Goal: Task Accomplishment & Management: Manage account settings

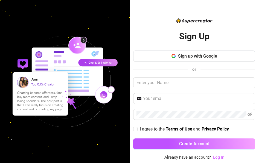
click at [220, 157] on link "Log In" at bounding box center [218, 157] width 11 height 5
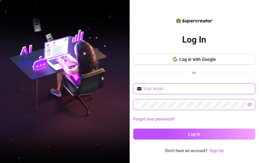
type input "[PERSON_NAME][EMAIL_ADDRESS][DOMAIN_NAME]"
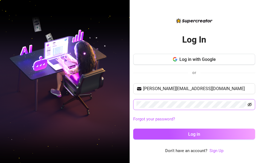
click at [248, 104] on icon "eye-invisible" at bounding box center [249, 105] width 4 height 4
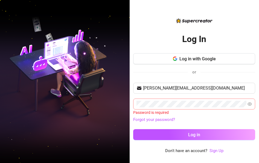
click at [174, 100] on span at bounding box center [194, 104] width 122 height 11
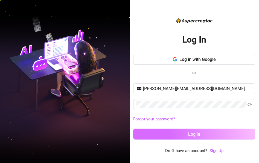
click at [138, 136] on button "Log in" at bounding box center [194, 134] width 122 height 11
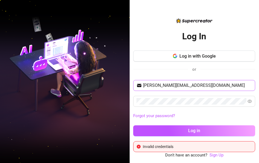
click at [171, 89] on span "rigby.assistant@gmail.com" at bounding box center [194, 85] width 122 height 11
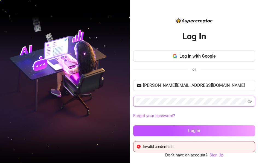
click at [133, 126] on button "Log in" at bounding box center [194, 131] width 122 height 11
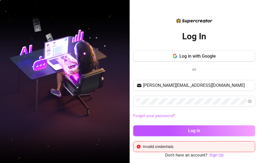
click at [144, 114] on link "Forgot your password?" at bounding box center [154, 115] width 42 height 5
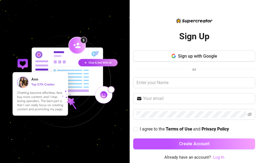
click at [215, 157] on link "Log In" at bounding box center [218, 157] width 11 height 5
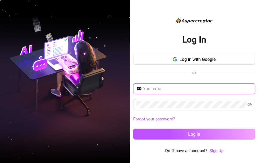
click at [175, 91] on input "text" at bounding box center [197, 89] width 109 height 7
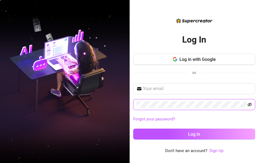
click at [252, 105] on icon "eye-invisible" at bounding box center [249, 105] width 4 height 4
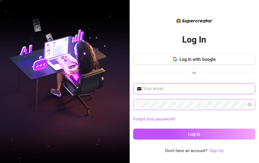
click at [174, 91] on input "text" at bounding box center [197, 89] width 109 height 7
paste input "rigby.assistant@gmail.com"
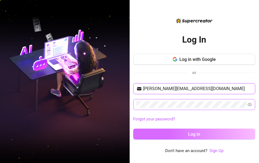
type input "rigby.assistant@gmail.com"
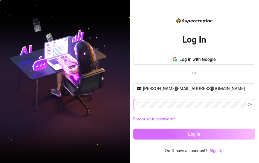
click at [142, 133] on button "Log in" at bounding box center [194, 134] width 122 height 11
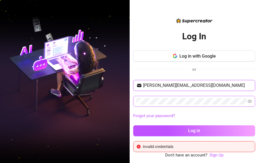
click at [204, 85] on input "rigby.assistant@gmail.com" at bounding box center [197, 85] width 109 height 7
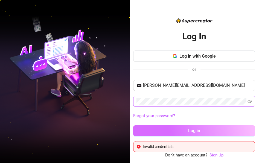
click at [175, 130] on button "Log in" at bounding box center [194, 131] width 122 height 11
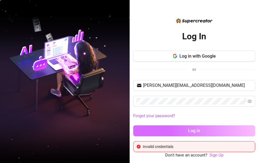
click at [172, 131] on button "Log in" at bounding box center [194, 131] width 122 height 11
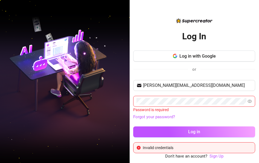
click at [204, 71] on div "or" at bounding box center [194, 69] width 122 height 7
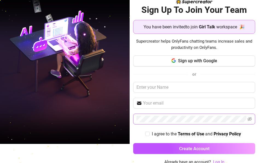
scroll to position [22, 0]
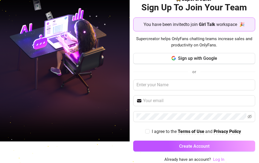
click at [215, 158] on link "Log In" at bounding box center [218, 159] width 11 height 5
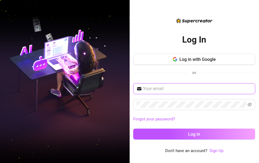
click at [175, 86] on input "text" at bounding box center [197, 89] width 109 height 7
type input "rigby.assistant@gmail.com"
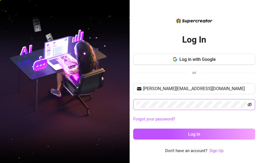
drag, startPoint x: 253, startPoint y: 103, endPoint x: 249, endPoint y: 104, distance: 4.2
click at [249, 104] on span at bounding box center [194, 104] width 122 height 11
click at [249, 104] on icon "eye-invisible" at bounding box center [249, 105] width 4 height 4
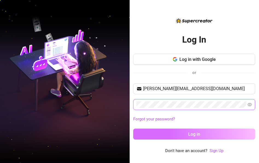
click at [165, 132] on button "Log in" at bounding box center [194, 134] width 122 height 11
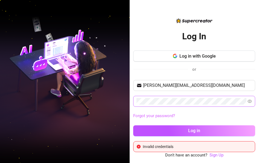
click at [157, 116] on link "Forgot your password?" at bounding box center [154, 115] width 42 height 5
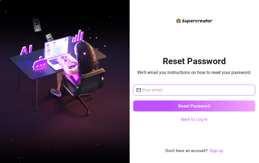
click at [154, 91] on input "text" at bounding box center [197, 90] width 110 height 7
type input "rigby.assistant@gmail.com"
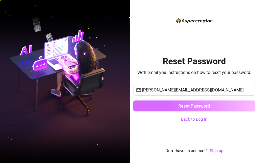
click at [180, 103] on button "Reset Password" at bounding box center [194, 106] width 122 height 11
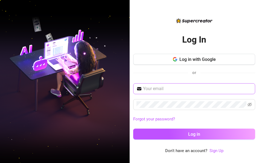
click at [200, 92] on span at bounding box center [194, 88] width 122 height 11
click at [171, 90] on input "text" at bounding box center [197, 89] width 109 height 7
type input "rigby.assistant@gmail.com"
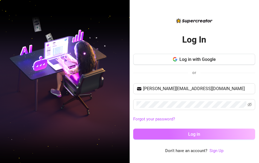
click at [167, 137] on button "Log in" at bounding box center [194, 134] width 122 height 11
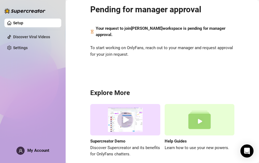
scroll to position [44, 0]
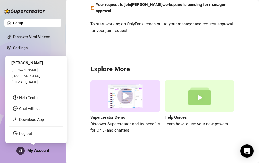
click at [40, 153] on span "My Account" at bounding box center [38, 150] width 22 height 5
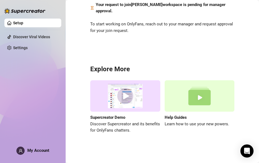
scroll to position [0, 0]
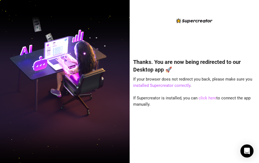
click at [206, 98] on link "click here" at bounding box center [208, 98] width 18 height 5
click at [208, 97] on link "click here" at bounding box center [208, 98] width 18 height 5
click at [205, 96] on link "click here" at bounding box center [208, 98] width 18 height 5
click at [199, 66] on h4 "Thanks. You are now being redirected to our Desktop app 🚀" at bounding box center [194, 65] width 122 height 15
click at [203, 100] on link "click here" at bounding box center [208, 98] width 18 height 5
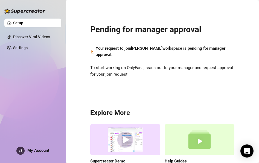
click at [42, 56] on div "Setup Discover Viral Videos Settings My Account" at bounding box center [32, 79] width 57 height 158
click at [22, 46] on link "Settings" at bounding box center [20, 48] width 14 height 4
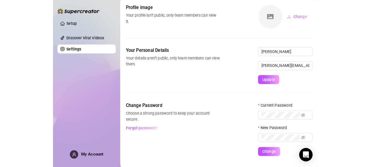
scroll to position [40, 0]
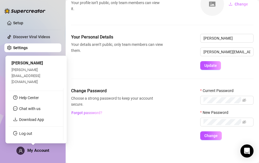
click at [19, 147] on span at bounding box center [20, 151] width 8 height 8
click at [25, 119] on link "Download App" at bounding box center [31, 120] width 25 height 4
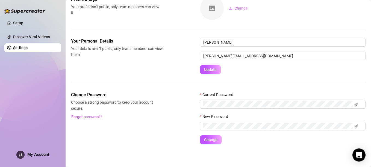
scroll to position [0, 0]
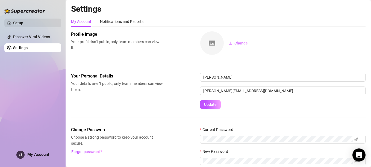
click at [23, 22] on link "Setup" at bounding box center [18, 23] width 10 height 4
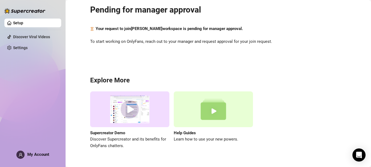
scroll to position [20, 0]
click at [19, 46] on link "Settings" at bounding box center [20, 48] width 14 height 4
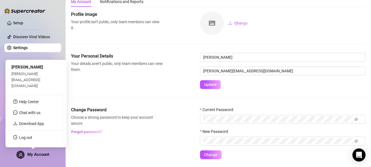
click at [40, 158] on div "My Account" at bounding box center [32, 155] width 33 height 8
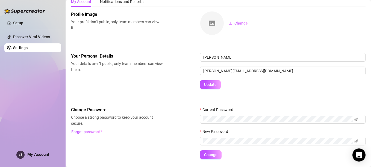
click at [43, 66] on div "Setup Discover Viral Videos Settings My Account" at bounding box center [32, 81] width 57 height 162
drag, startPoint x: 134, startPoint y: 8, endPoint x: 135, endPoint y: 5, distance: 3.3
click at [135, 5] on div "My Account Notifications and Reports Profile image Your profile isn’t public, o…" at bounding box center [218, 77] width 295 height 163
click at [135, 5] on div "Notifications and Reports" at bounding box center [121, 1] width 43 height 10
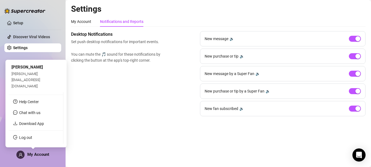
click at [24, 153] on span at bounding box center [20, 155] width 8 height 8
click at [24, 140] on link "Log out" at bounding box center [25, 138] width 13 height 4
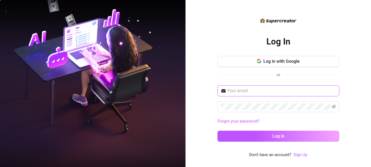
click at [254, 94] on input "text" at bounding box center [282, 91] width 109 height 7
click at [335, 107] on icon "eye-invisible" at bounding box center [334, 107] width 4 height 4
click at [234, 88] on input "text" at bounding box center [282, 91] width 109 height 7
paste input "[PERSON_NAME][EMAIL_ADDRESS][DOMAIN_NAME]"
type input "[PERSON_NAME][EMAIL_ADDRESS][DOMAIN_NAME]"
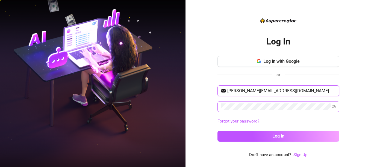
click at [218, 131] on button "Log in" at bounding box center [279, 136] width 122 height 11
